Goal: Feedback & Contribution: Leave review/rating

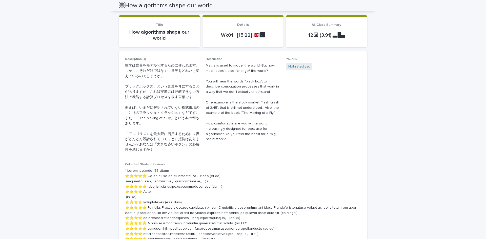
scroll to position [51, 0]
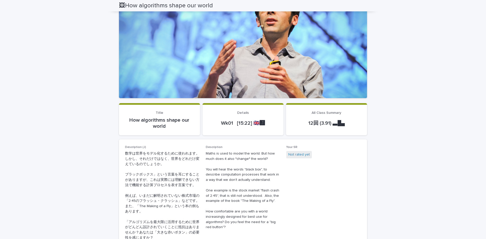
click at [159, 131] on section "Title How algorithms shape our world" at bounding box center [159, 119] width 81 height 32
click at [236, 132] on section "Details Wk01 [15:22] 🇬🇧🅹️" at bounding box center [242, 119] width 81 height 32
click at [310, 128] on div "12回 (3.91) ▃█▄" at bounding box center [326, 123] width 69 height 12
click at [179, 117] on div "How algorithms shape our world" at bounding box center [159, 122] width 69 height 13
click at [151, 110] on section "Title How algorithms shape our world" at bounding box center [159, 119] width 81 height 32
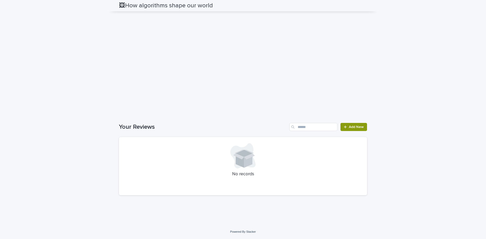
scroll to position [560, 0]
click at [349, 129] on link "Add New" at bounding box center [353, 127] width 27 height 8
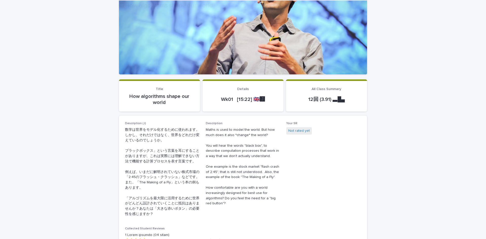
scroll to position [76, 0]
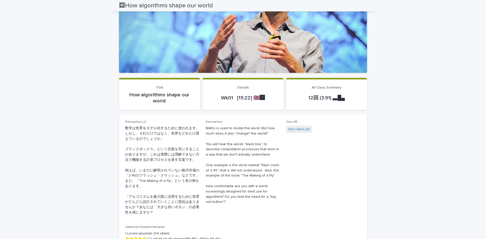
click at [165, 97] on p "How algorithms shape our world" at bounding box center [159, 98] width 69 height 12
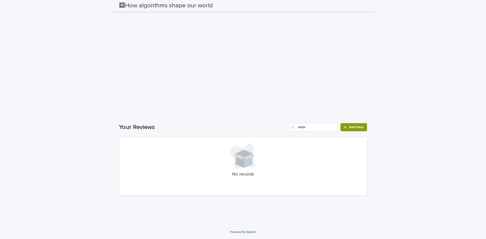
scroll to position [515, 0]
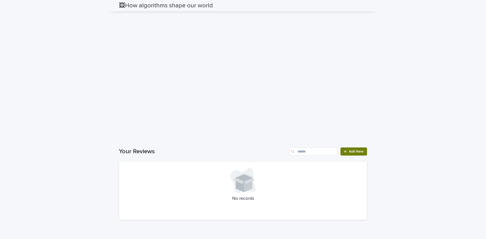
click at [354, 156] on link "Add New" at bounding box center [353, 151] width 27 height 8
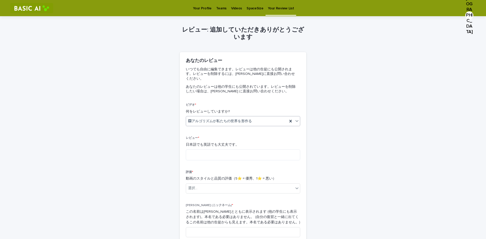
click at [295, 120] on icon at bounding box center [296, 121] width 3 height 2
click at [263, 151] on textarea at bounding box center [243, 154] width 114 height 11
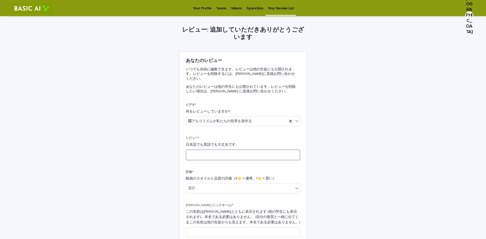
click at [262, 153] on textarea at bounding box center [243, 154] width 114 height 11
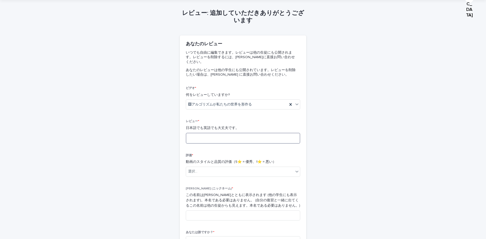
scroll to position [51, 0]
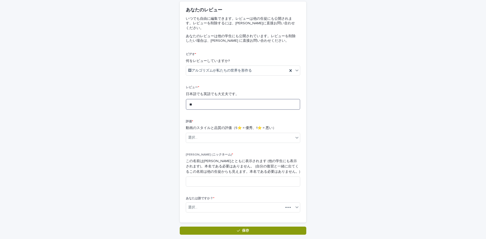
type textarea "*"
drag, startPoint x: 244, startPoint y: 100, endPoint x: 220, endPoint y: 104, distance: 24.3
click at [220, 104] on textarea "**********" at bounding box center [243, 104] width 114 height 11
type textarea "**********"
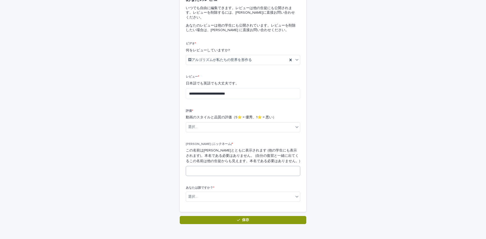
scroll to position [76, 0]
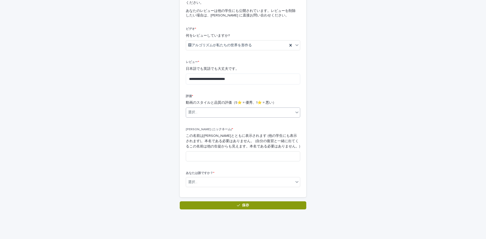
click at [262, 108] on div "選択..." at bounding box center [239, 112] width 107 height 8
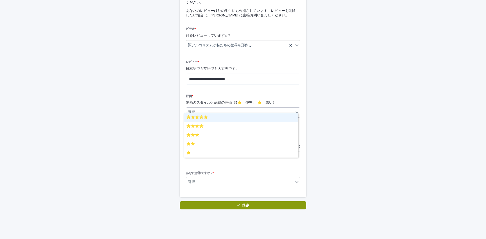
click at [255, 120] on div "⭐️⭐️⭐️⭐️⭐️" at bounding box center [241, 117] width 114 height 9
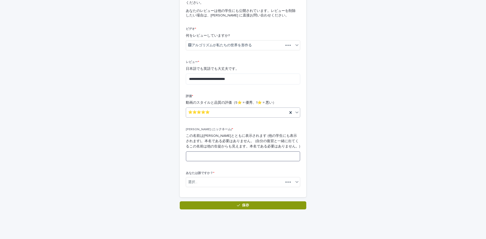
click at [233, 152] on input at bounding box center [243, 156] width 114 height 10
click at [226, 152] on input at bounding box center [243, 156] width 114 height 10
click at [226, 178] on div "選択..." at bounding box center [239, 182] width 107 height 8
click at [233, 188] on div "TABATA Naru (1024151) 田畑成" at bounding box center [241, 187] width 114 height 9
click at [238, 151] on input at bounding box center [243, 156] width 114 height 10
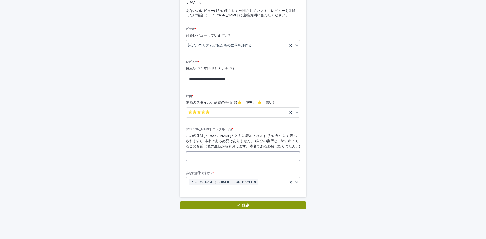
type input "*"
type input "**"
click at [259, 201] on button "保存" at bounding box center [243, 205] width 126 height 8
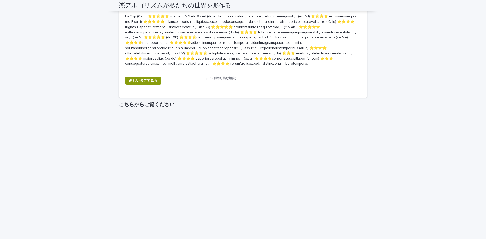
scroll to position [354, 0]
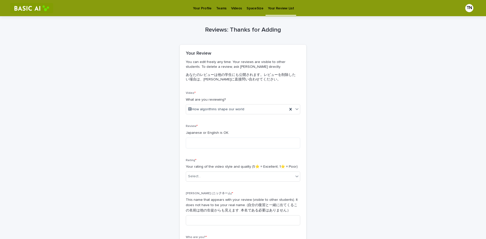
drag, startPoint x: 255, startPoint y: 60, endPoint x: 250, endPoint y: 61, distance: 5.0
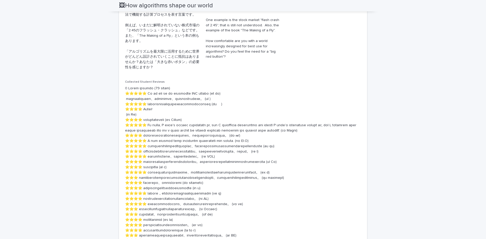
scroll to position [228, 0]
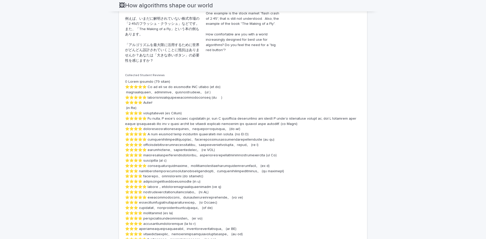
click at [137, 98] on p at bounding box center [243, 184] width 236 height 210
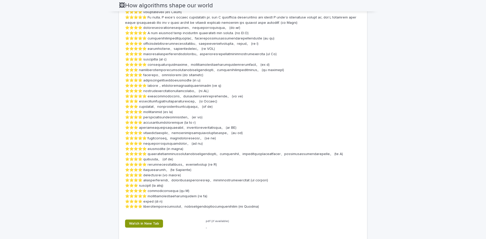
scroll to position [330, 0]
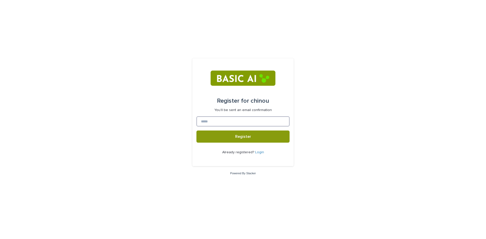
click at [233, 123] on input at bounding box center [242, 121] width 93 height 10
click at [234, 121] on input at bounding box center [242, 121] width 93 height 10
type input "**********"
click at [238, 137] on span "Register" at bounding box center [243, 137] width 16 height 4
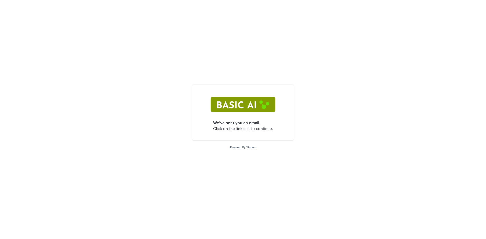
click at [251, 106] on img at bounding box center [242, 104] width 64 height 15
click at [246, 146] on link "Powered By Stacker" at bounding box center [243, 147] width 26 height 3
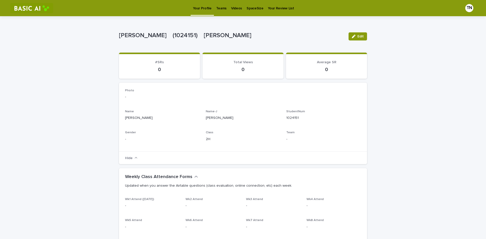
click at [232, 11] on link "Videos" at bounding box center [236, 8] width 15 height 16
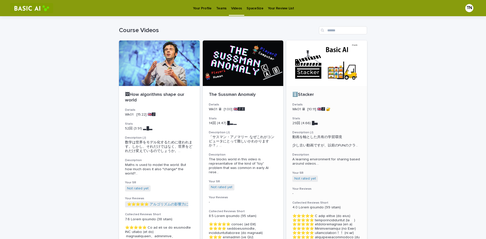
click at [312, 77] on div at bounding box center [326, 63] width 81 height 46
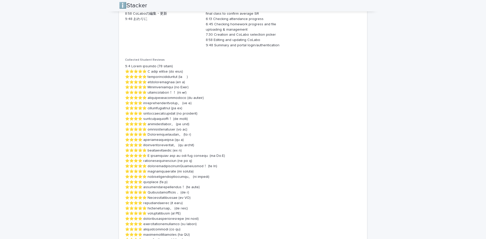
scroll to position [249, 0]
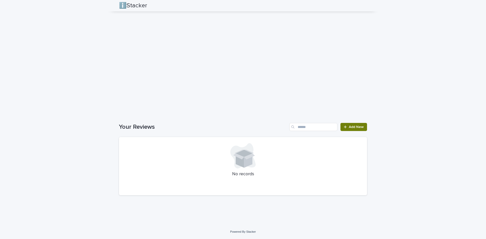
click at [356, 129] on link "Add New" at bounding box center [353, 127] width 27 height 8
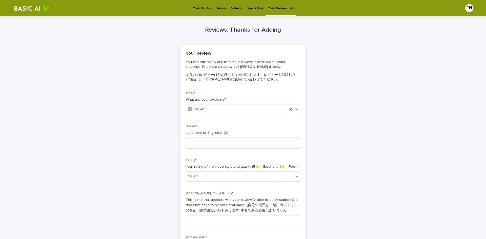
click at [235, 147] on textarea at bounding box center [243, 143] width 114 height 11
type textarea "*"
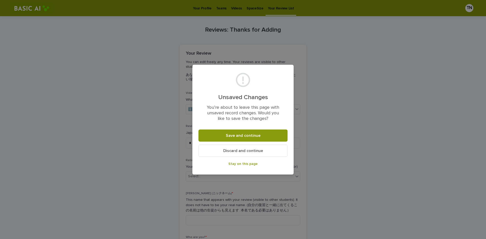
click at [265, 149] on button "Discard and continue" at bounding box center [242, 151] width 89 height 12
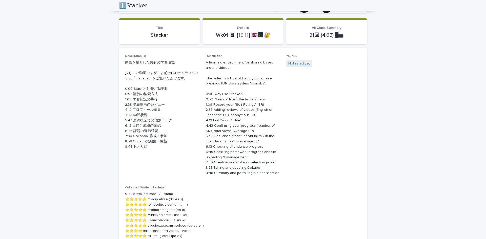
scroll to position [278, 0]
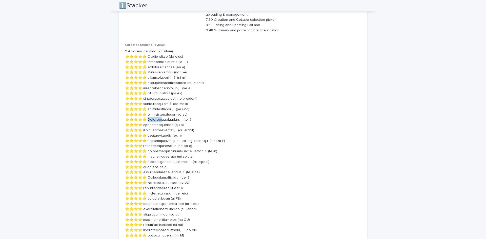
drag, startPoint x: 148, startPoint y: 120, endPoint x: 160, endPoint y: 122, distance: 11.5
click at [160, 122] on p at bounding box center [243, 241] width 236 height 384
copy p "Stacker"
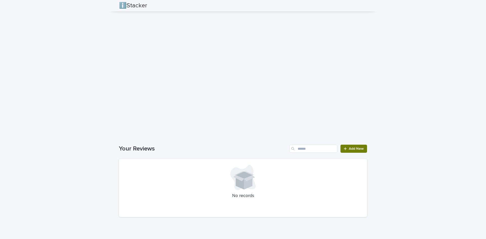
scroll to position [607, 0]
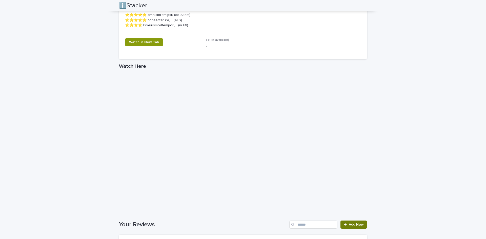
click at [356, 223] on span "Add New" at bounding box center [356, 225] width 15 height 4
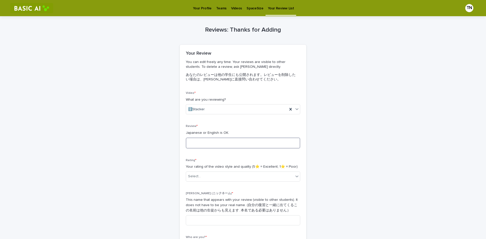
click at [225, 141] on textarea at bounding box center [243, 143] width 114 height 11
paste textarea "*******"
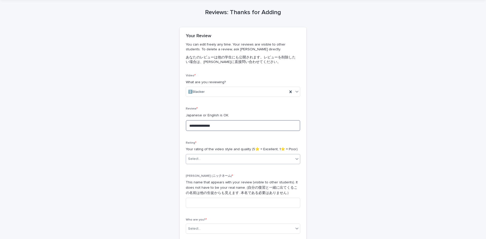
scroll to position [25, 0]
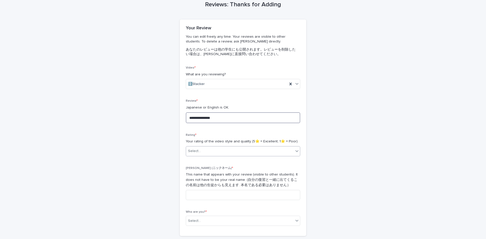
type textarea "**********"
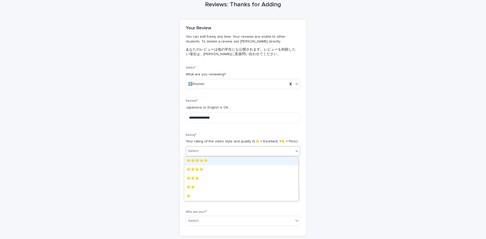
click at [283, 154] on div "Select..." at bounding box center [239, 151] width 107 height 8
click at [268, 171] on div "⭐️⭐️⭐️⭐️" at bounding box center [241, 169] width 114 height 9
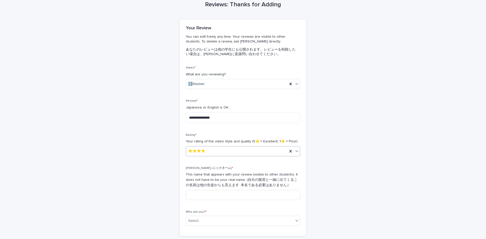
click at [271, 151] on div "⭐️⭐️⭐️⭐️" at bounding box center [236, 151] width 101 height 8
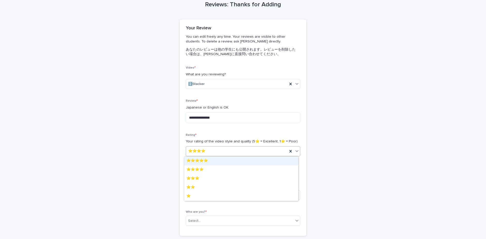
click at [260, 161] on div "⭐️⭐️⭐️⭐️⭐️" at bounding box center [241, 161] width 114 height 9
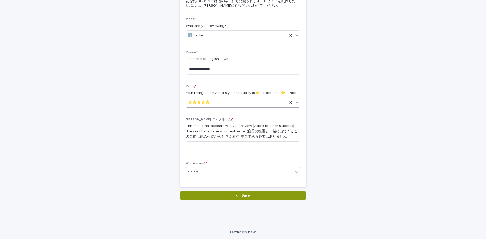
scroll to position [74, 0]
click at [248, 148] on input at bounding box center [243, 146] width 114 height 10
type input "**"
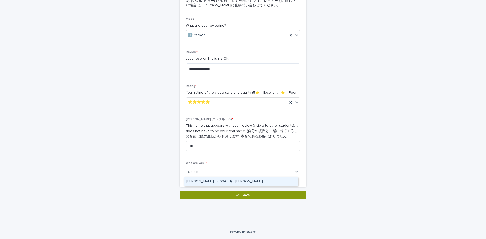
click at [284, 173] on div "Select..." at bounding box center [239, 172] width 107 height 8
drag, startPoint x: 266, startPoint y: 177, endPoint x: 266, endPoint y: 181, distance: 3.9
click at [265, 177] on div "[PERSON_NAME]　(1024151)　[PERSON_NAME]" at bounding box center [241, 181] width 114 height 9
click at [268, 199] on div "**********" at bounding box center [242, 77] width 253 height 270
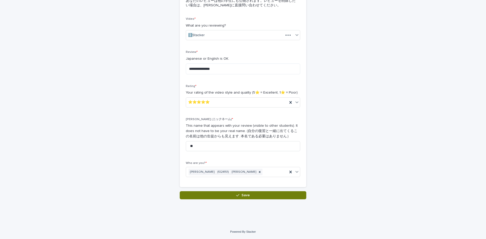
click at [269, 193] on button "Save" at bounding box center [243, 195] width 126 height 8
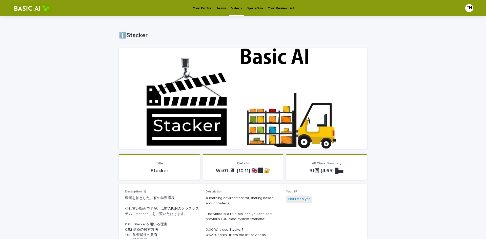
drag, startPoint x: 168, startPoint y: 58, endPoint x: 172, endPoint y: 60, distance: 4.6
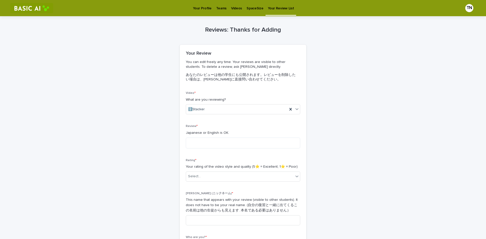
drag, startPoint x: 139, startPoint y: 113, endPoint x: 143, endPoint y: 117, distance: 5.7
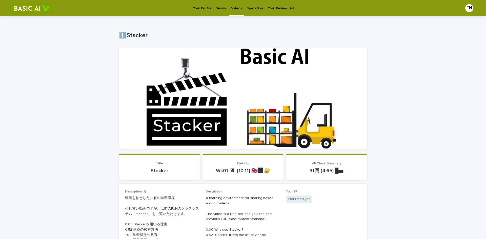
click at [233, 10] on p "Videos" at bounding box center [236, 5] width 11 height 11
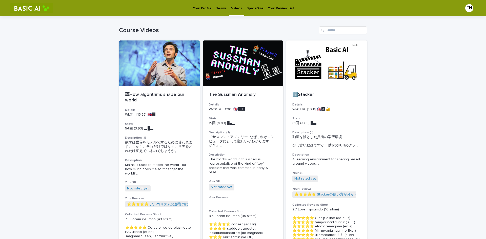
click at [216, 8] on p "Teams" at bounding box center [221, 5] width 10 height 11
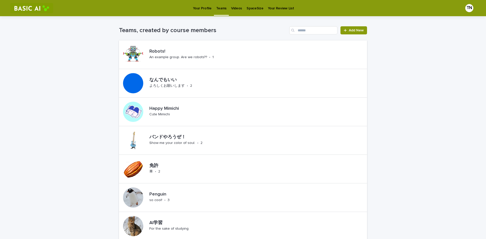
click at [195, 12] on link "Your Profile" at bounding box center [201, 8] width 23 height 16
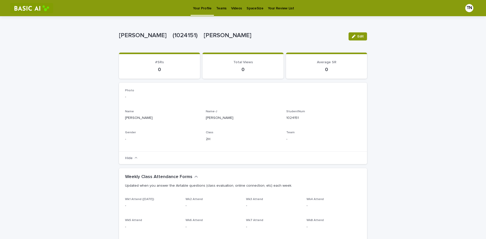
click at [235, 7] on p "Videos" at bounding box center [236, 5] width 11 height 11
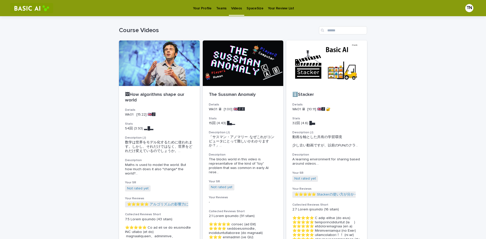
click at [200, 9] on p "Your Profile" at bounding box center [202, 5] width 18 height 11
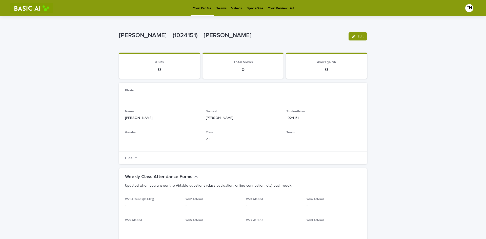
click at [223, 9] on p "Teams" at bounding box center [221, 5] width 10 height 11
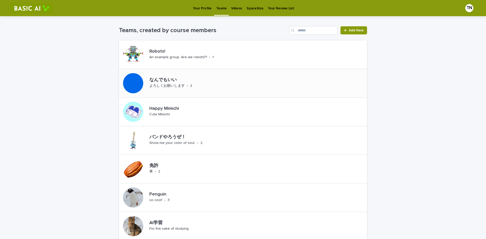
click at [200, 81] on p "なんでもいい" at bounding box center [184, 80] width 70 height 6
click at [197, 62] on div "Robots! An example group. Are we robots?? • 1" at bounding box center [189, 55] width 84 height 16
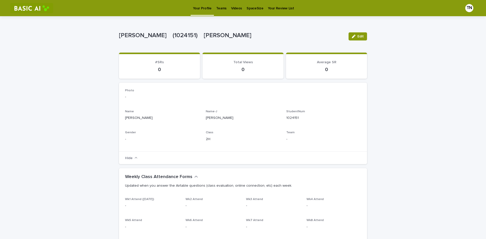
click at [238, 9] on p "Videos" at bounding box center [236, 5] width 11 height 11
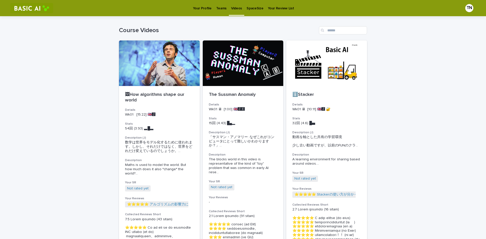
click at [222, 9] on p "Teams" at bounding box center [221, 5] width 10 height 11
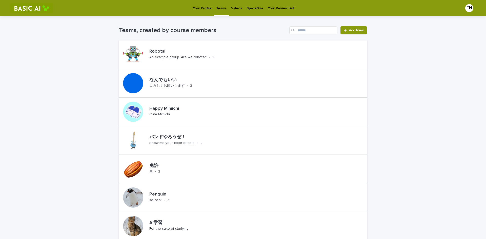
click at [250, 9] on p "SpaceSize" at bounding box center [254, 5] width 17 height 11
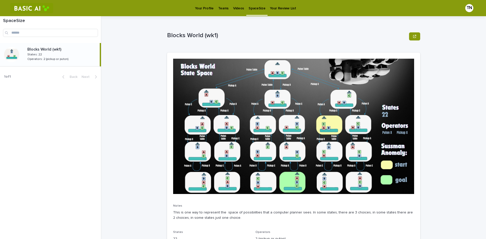
click at [278, 9] on p "Your Review List" at bounding box center [283, 5] width 26 height 11
